Goal: Task Accomplishment & Management: Use online tool/utility

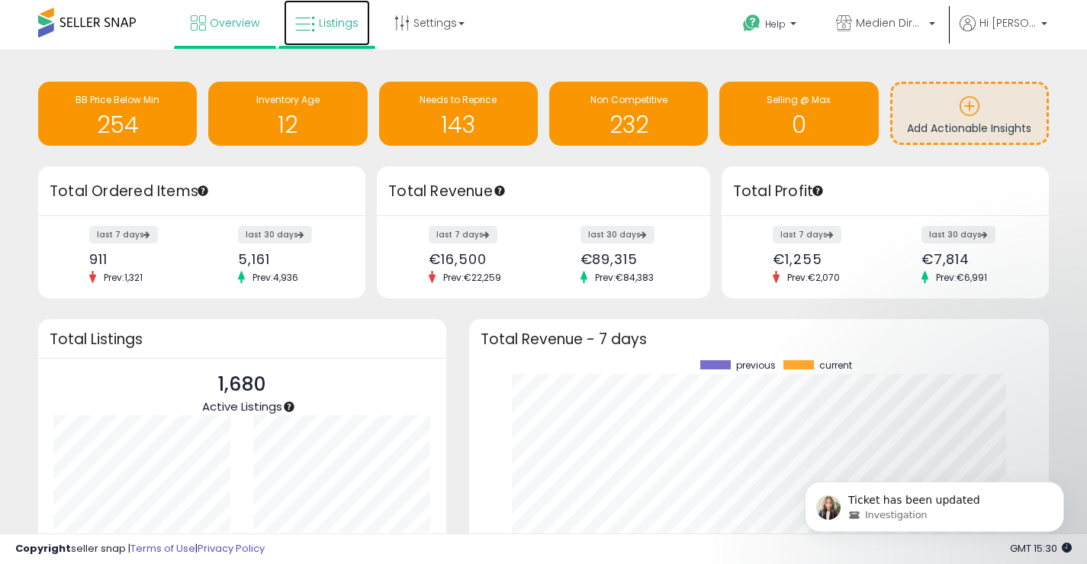
click at [326, 31] on link "Listings" at bounding box center [327, 23] width 86 height 46
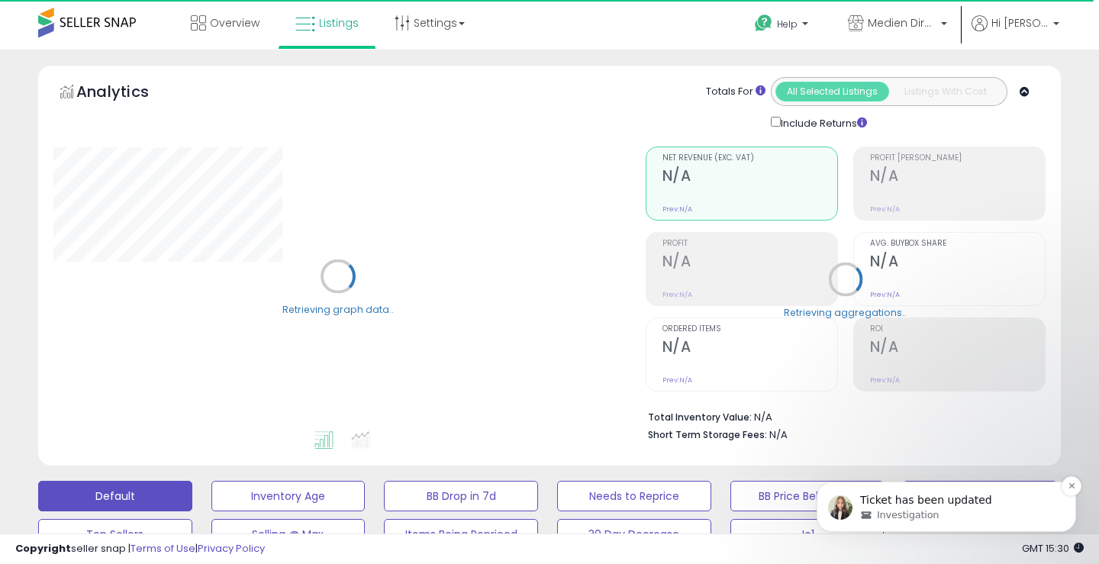
select select "**"
click at [920, 507] on p "Ticket has been updated" at bounding box center [958, 500] width 197 height 15
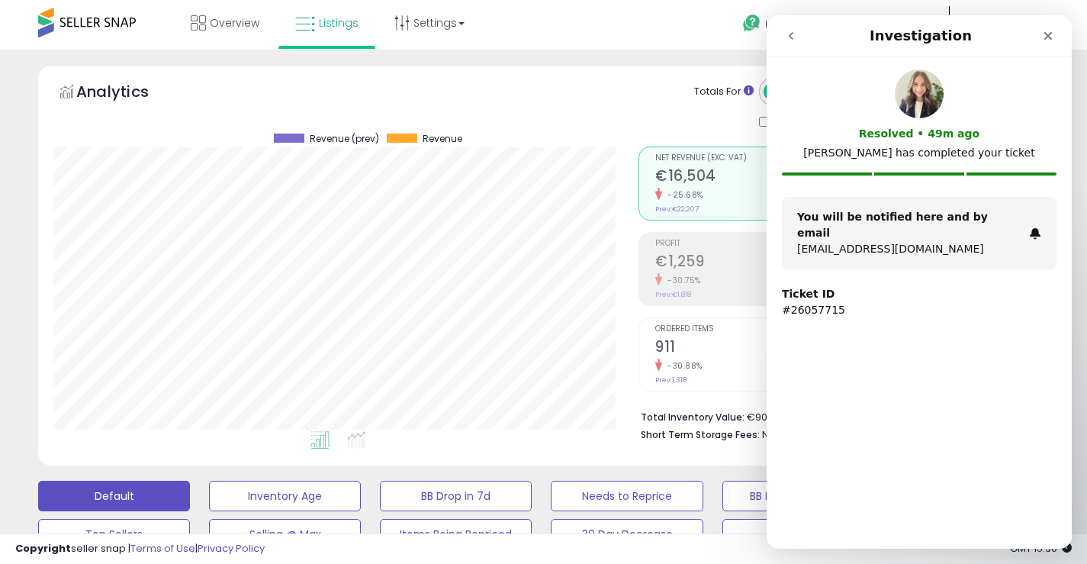
scroll to position [313, 585]
click at [804, 215] on strong "You will be notified here and by email" at bounding box center [892, 225] width 191 height 28
click at [1047, 36] on icon "Close" at bounding box center [1048, 36] width 12 height 12
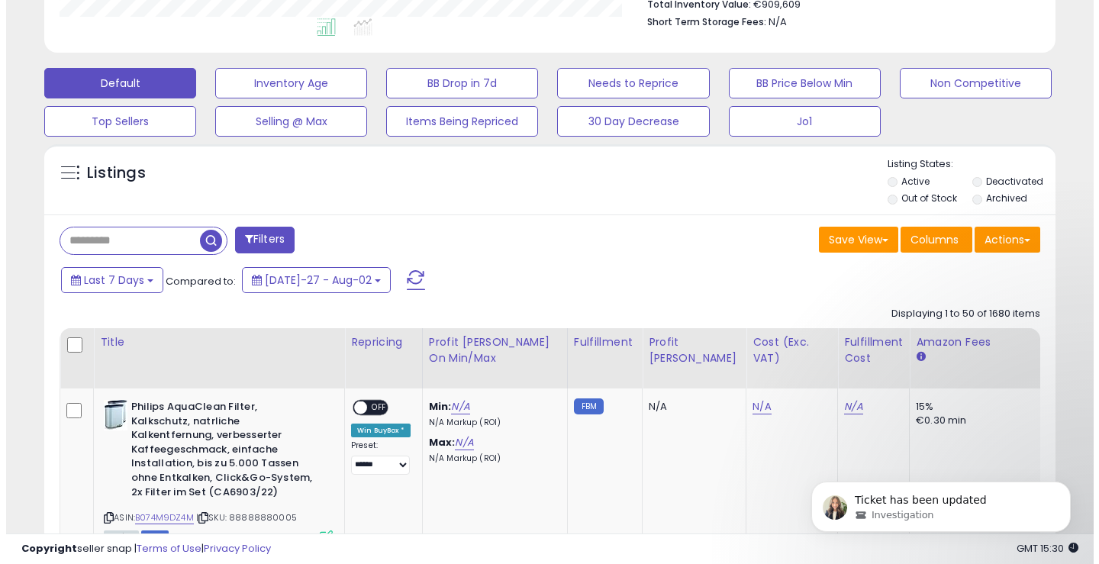
scroll to position [591, 0]
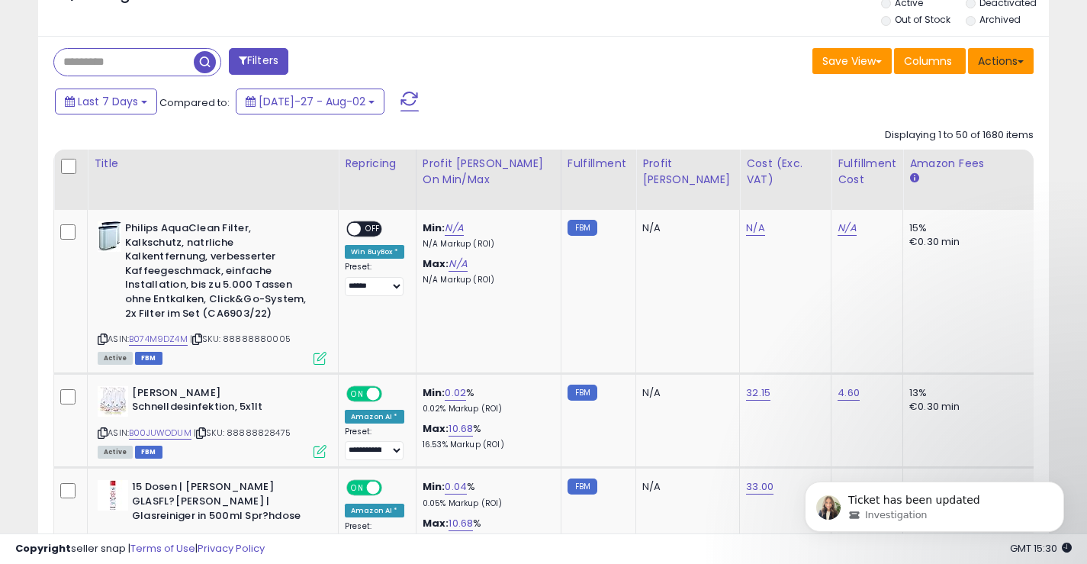
click at [1002, 56] on button "Actions" at bounding box center [1001, 61] width 66 height 26
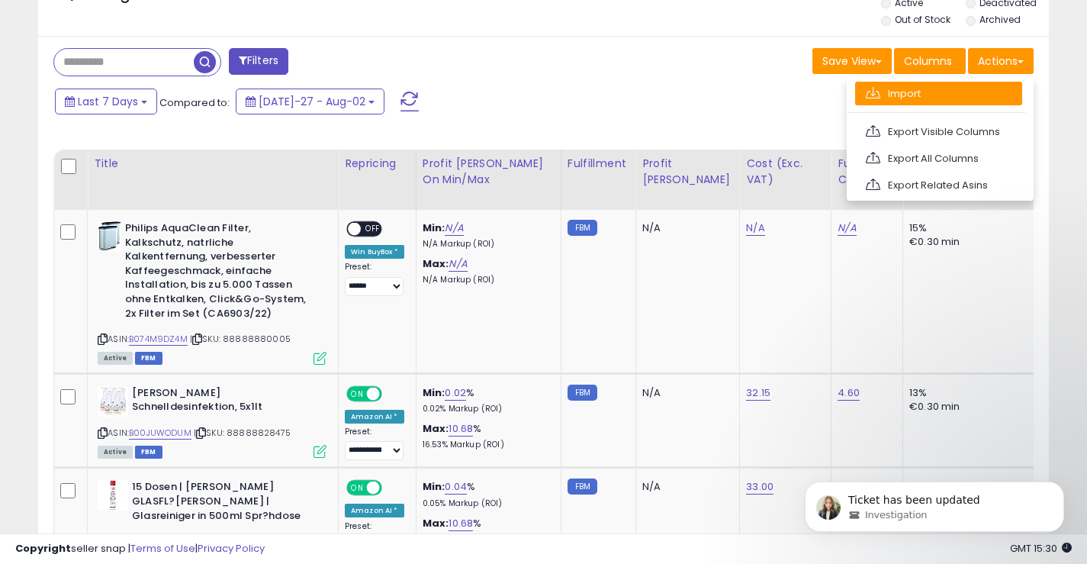
click at [958, 94] on link "Import" at bounding box center [938, 94] width 167 height 24
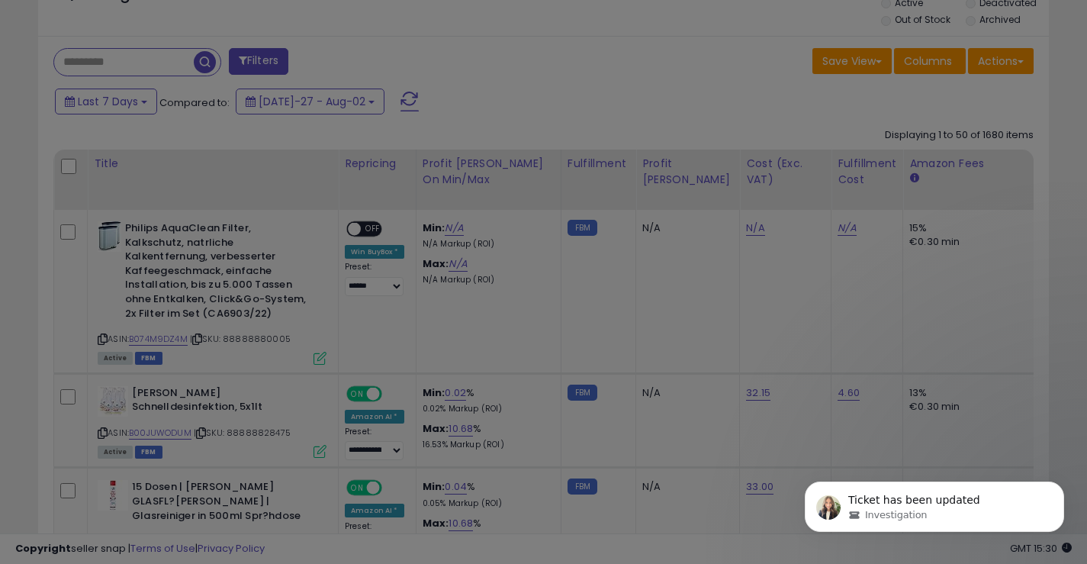
scroll to position [313, 592]
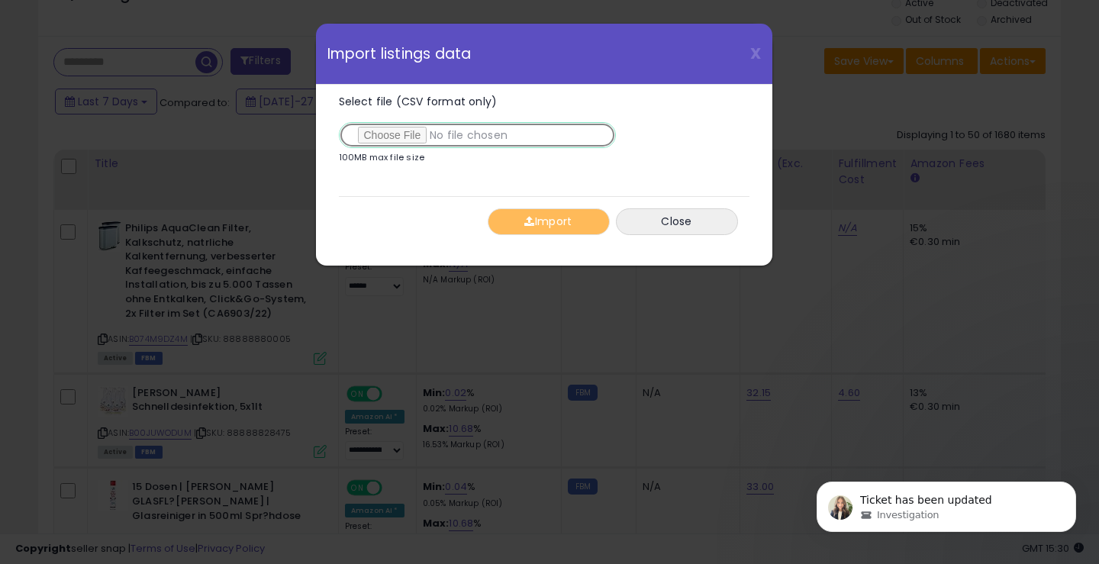
click at [413, 133] on input "Select file (CSV format only)" at bounding box center [477, 135] width 277 height 26
type input "**********"
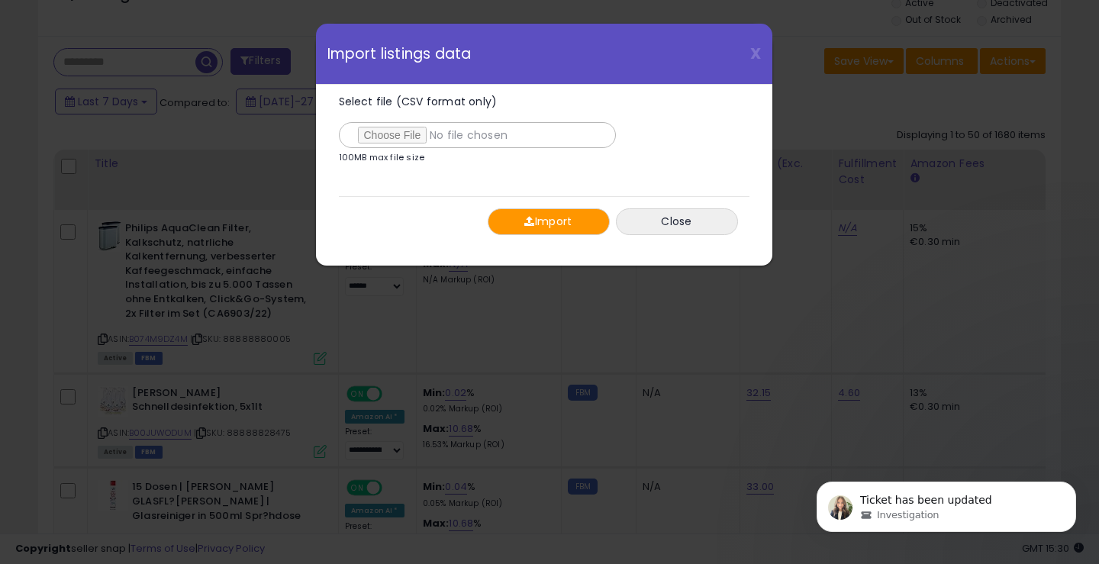
click at [586, 231] on button "Import" at bounding box center [549, 221] width 122 height 27
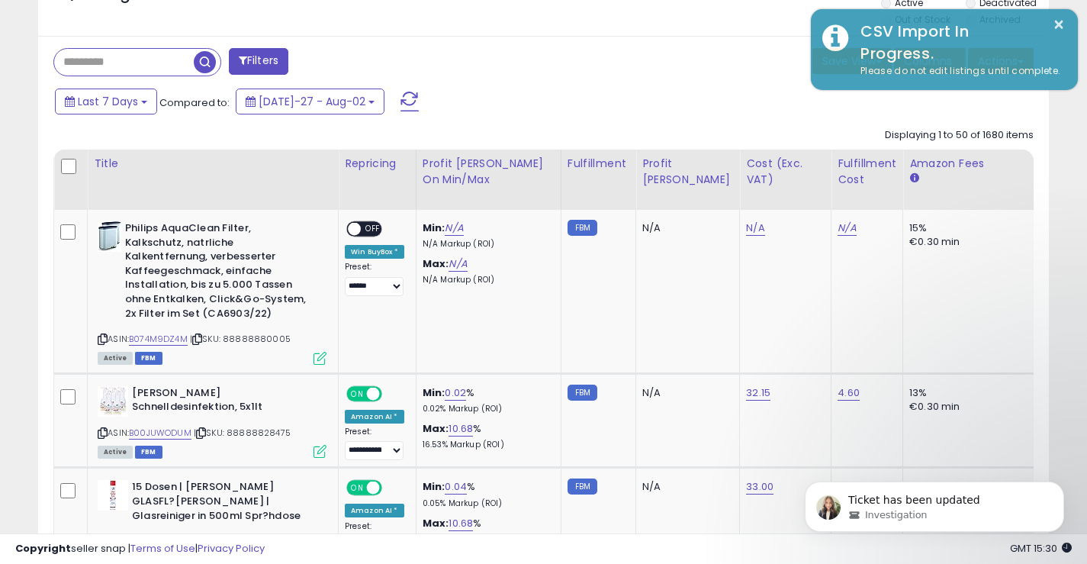
scroll to position [762785, 762512]
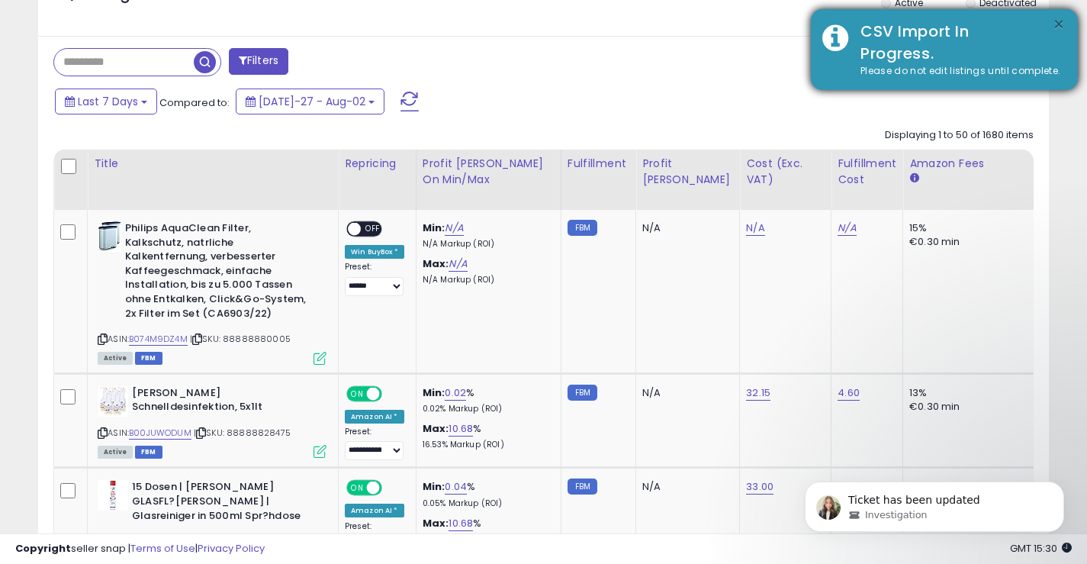
click at [1055, 24] on button "×" at bounding box center [1059, 24] width 12 height 19
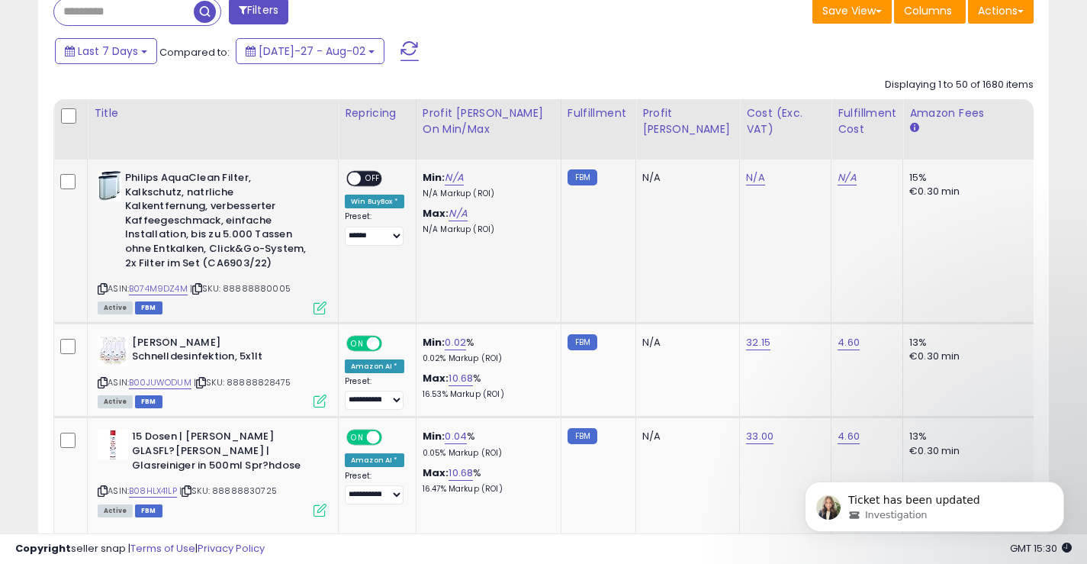
scroll to position [628, 0]
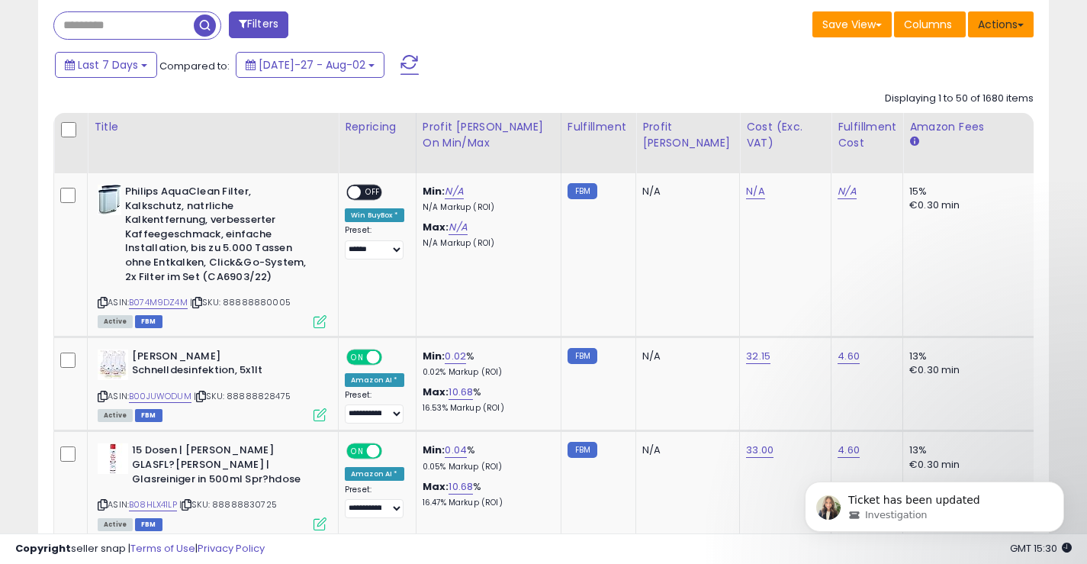
click at [1014, 14] on button "Actions" at bounding box center [1001, 24] width 66 height 26
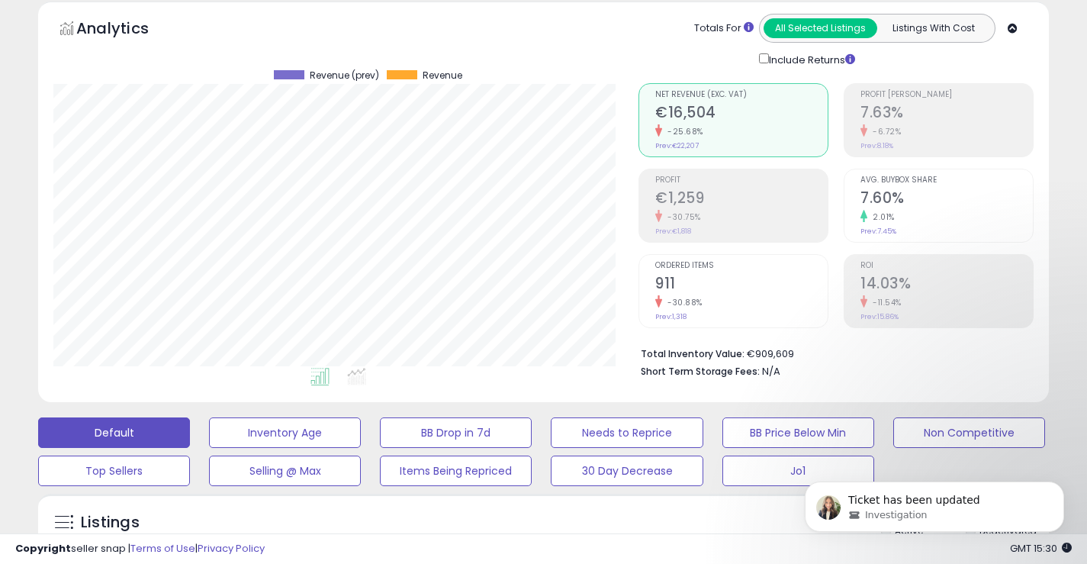
scroll to position [0, 0]
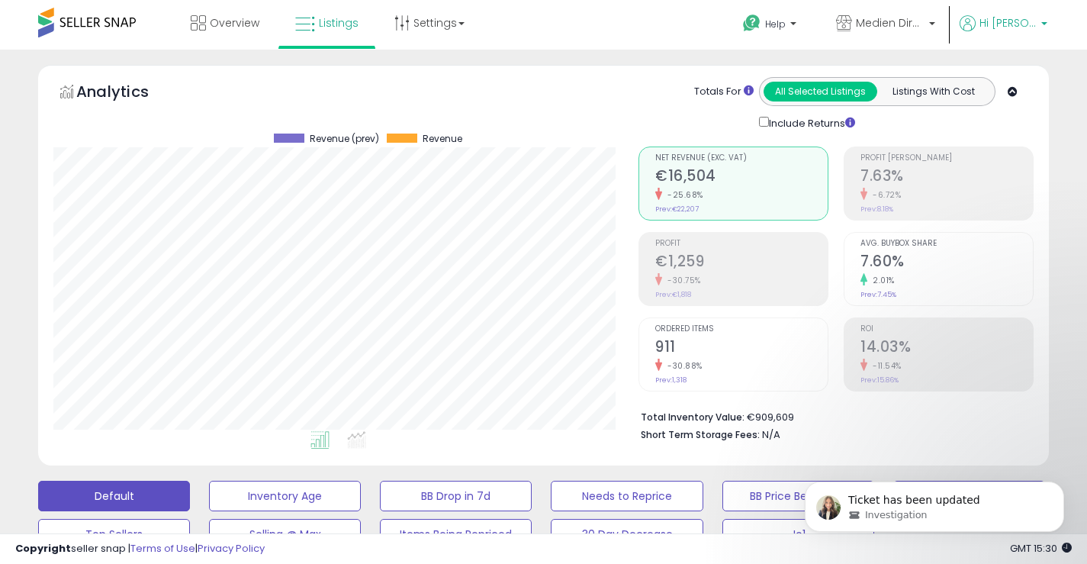
click at [1029, 26] on span "Hi [PERSON_NAME]" at bounding box center [1008, 22] width 57 height 15
click at [1013, 154] on link "Logout" at bounding box center [1014, 161] width 34 height 14
